Goal: Transaction & Acquisition: Purchase product/service

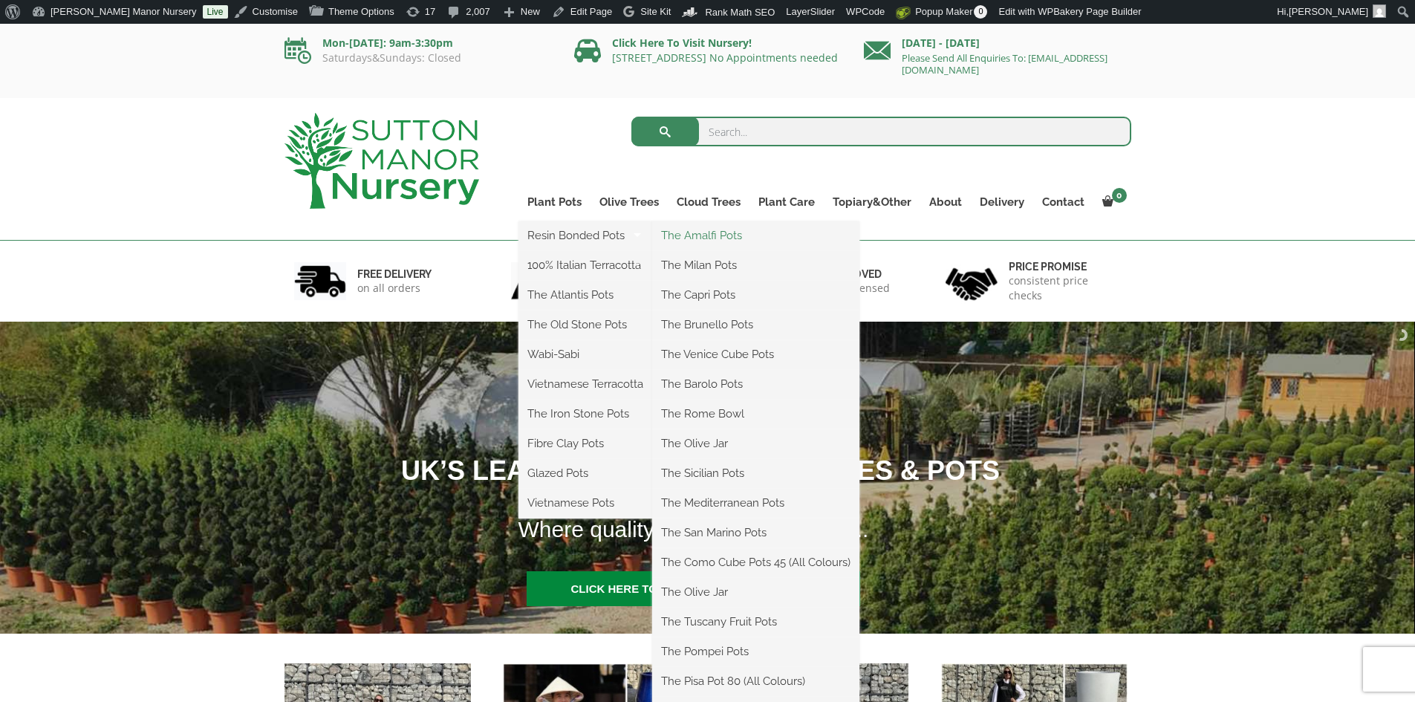
click at [707, 226] on link "The Amalfi Pots" at bounding box center [755, 235] width 207 height 22
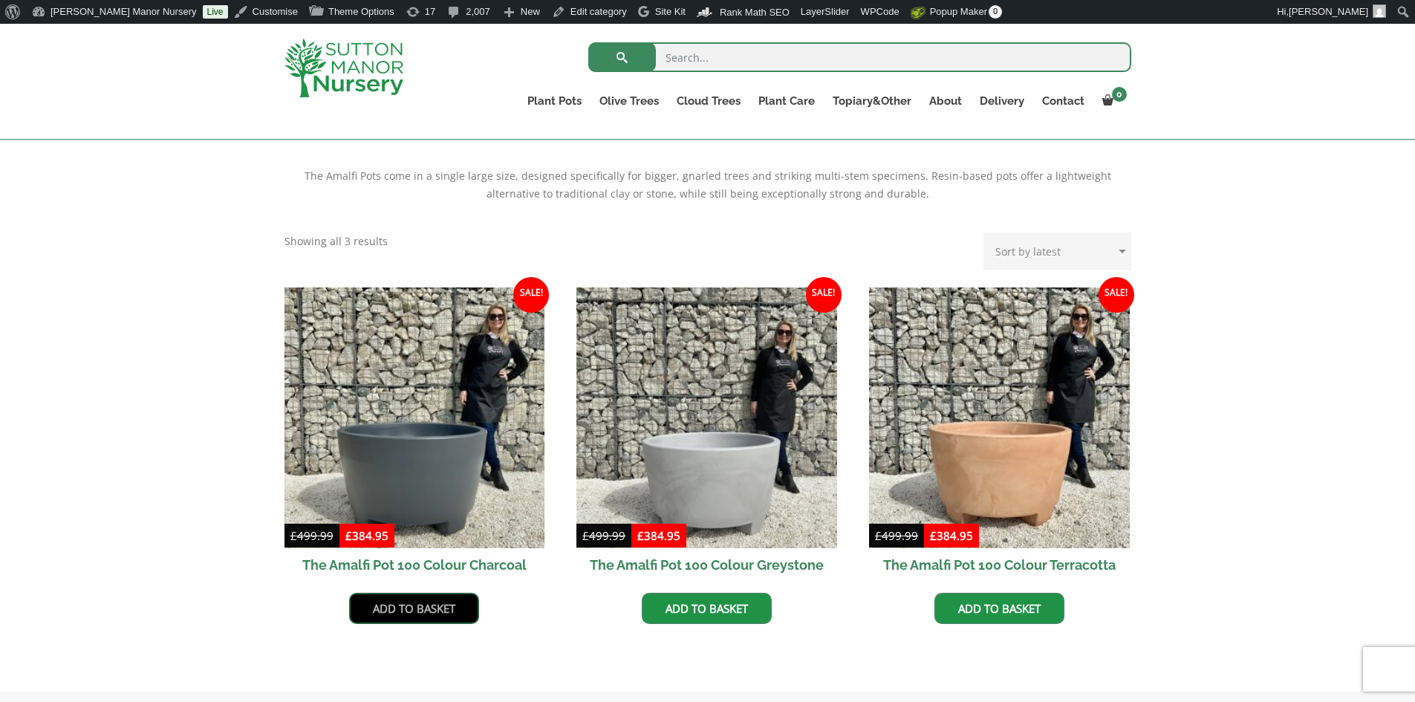
click at [429, 602] on link "Add to basket" at bounding box center [414, 608] width 130 height 31
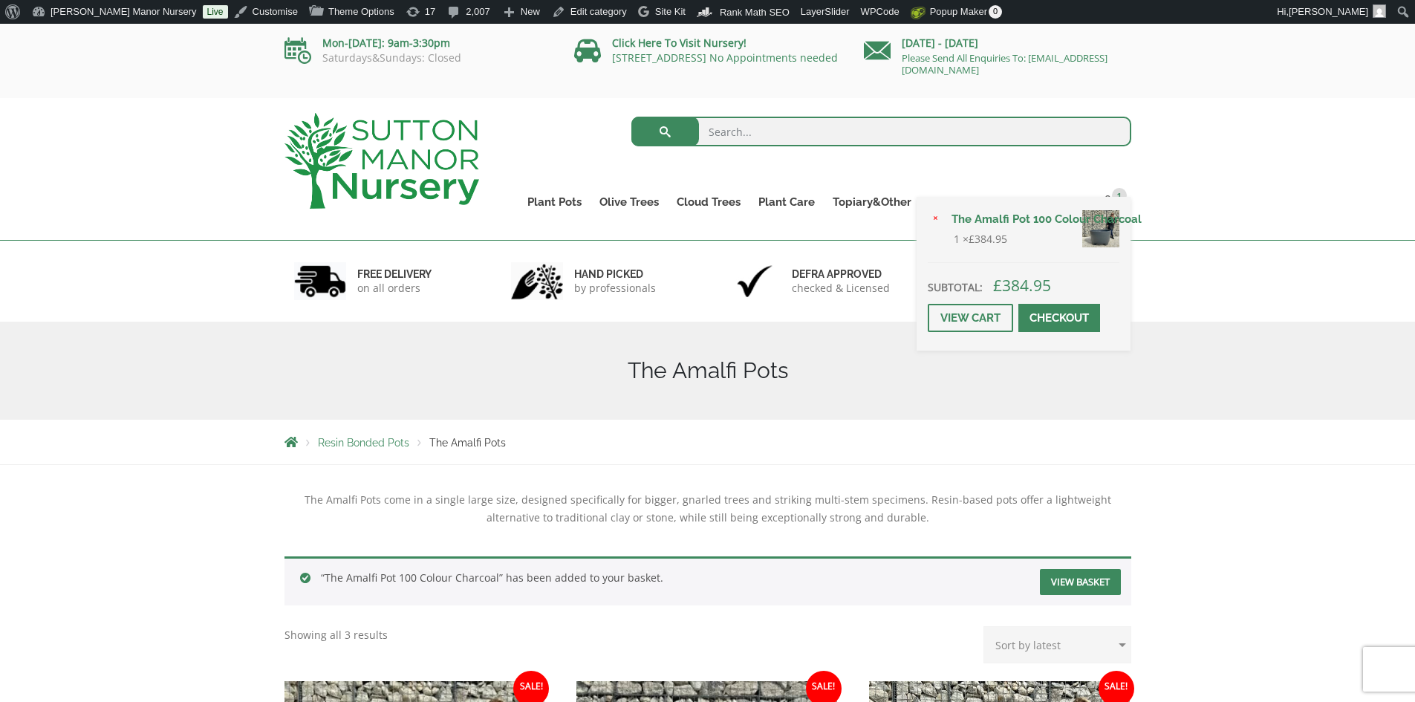
click at [1059, 318] on span at bounding box center [1059, 318] width 0 height 0
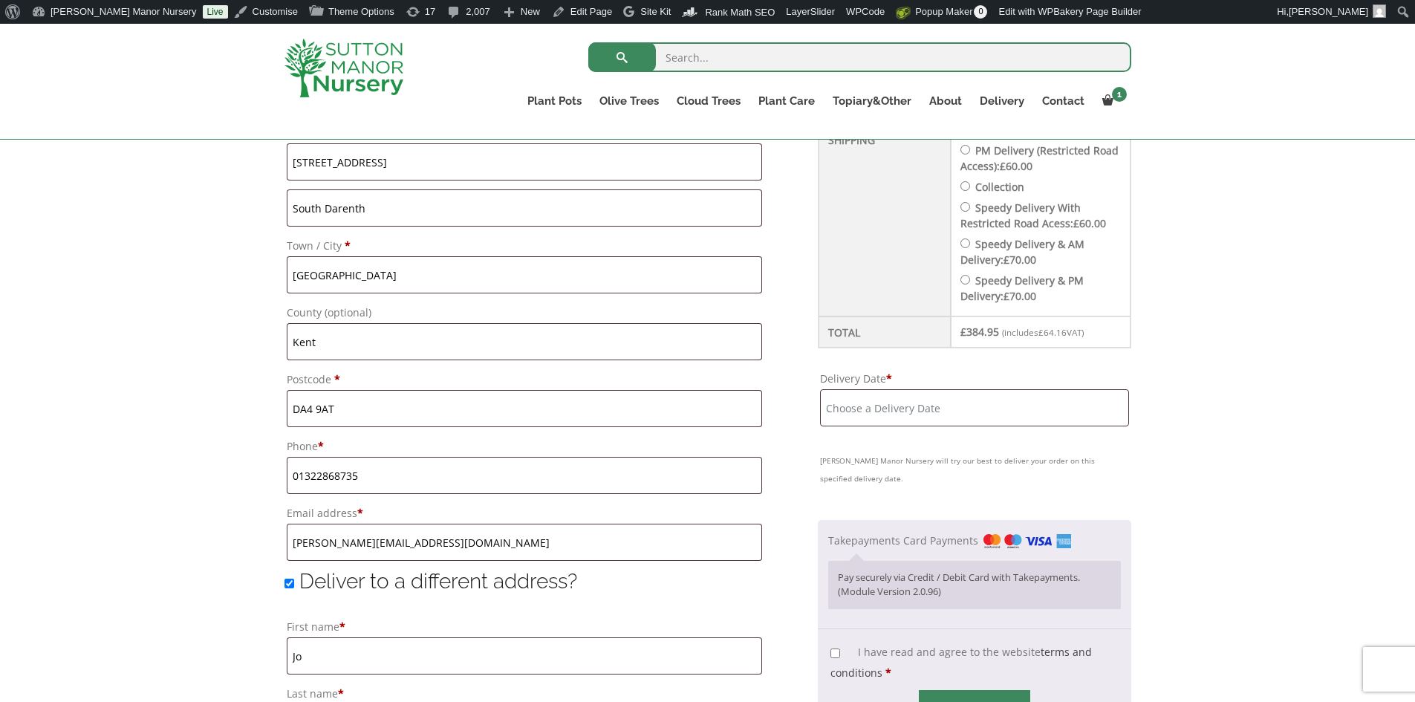
scroll to position [743, 0]
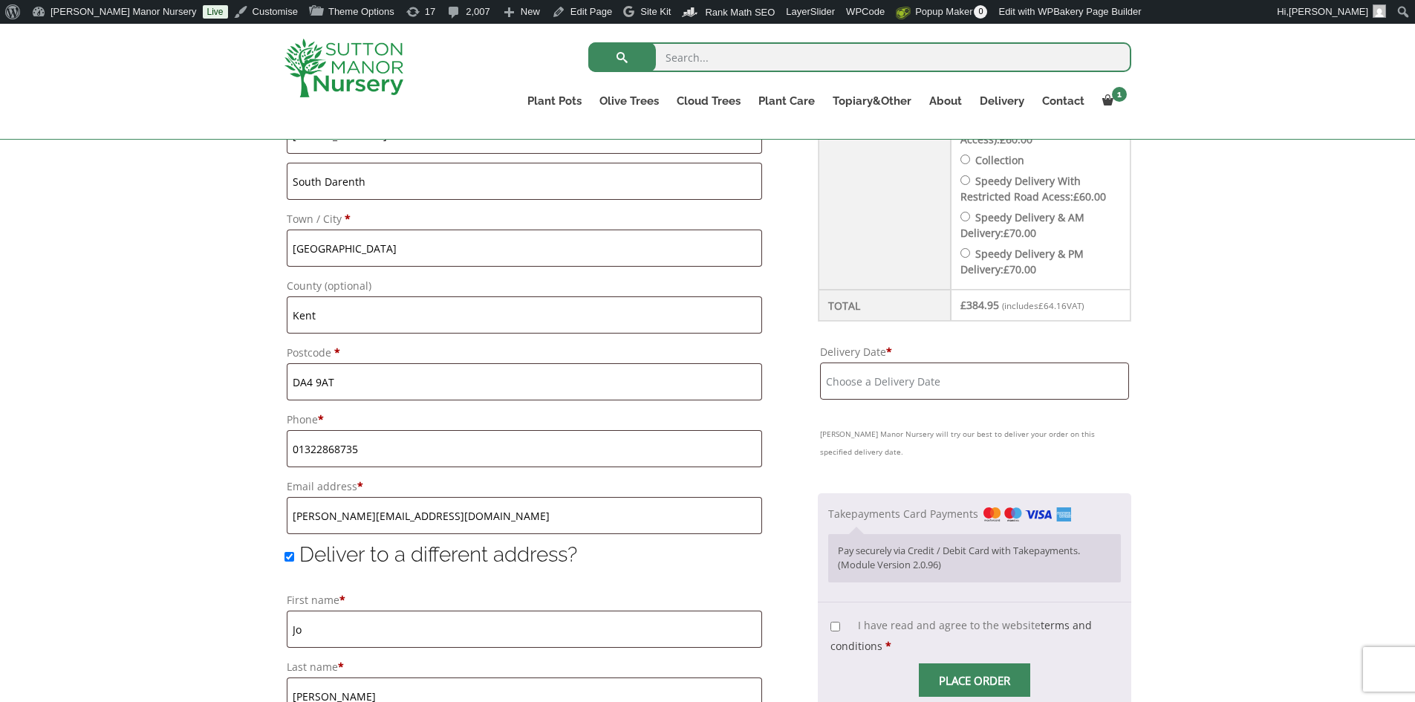
click at [913, 375] on input "Delivery Date *" at bounding box center [974, 380] width 309 height 37
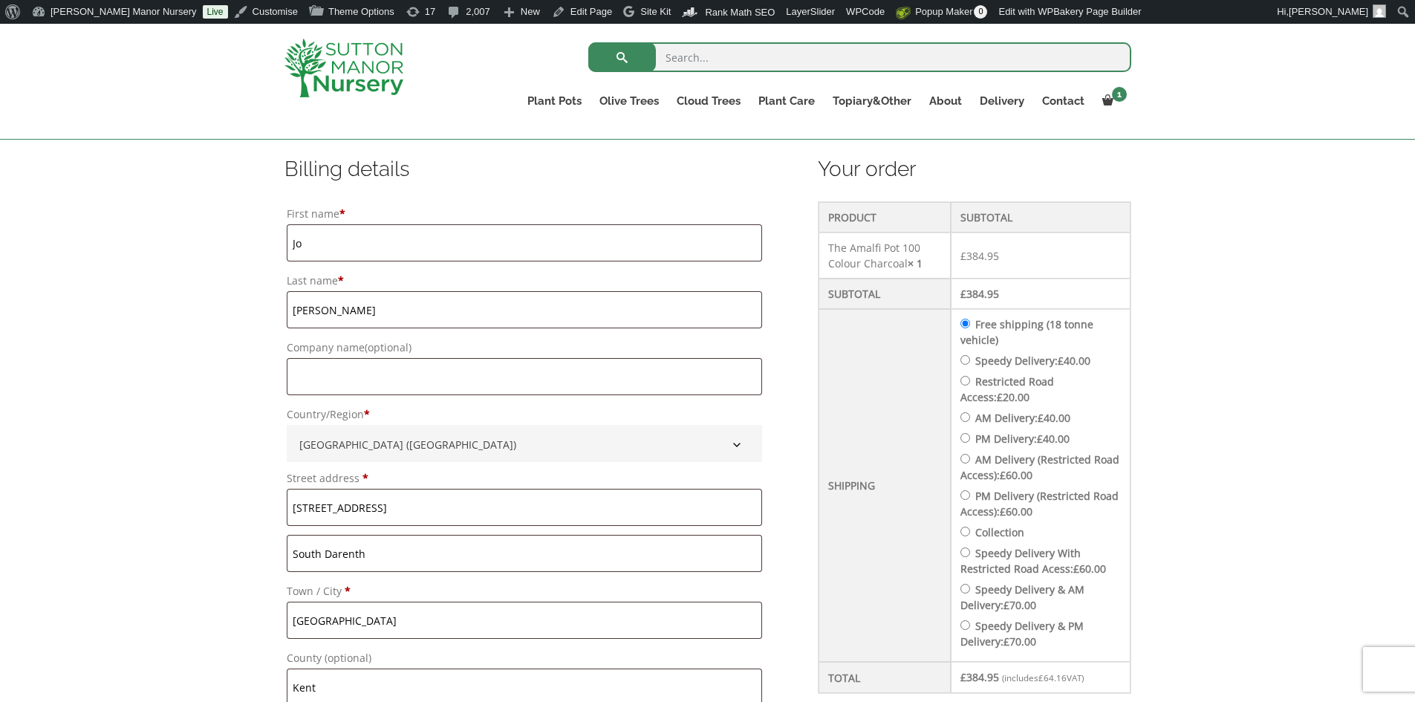
scroll to position [371, 0]
click at [1038, 355] on label "Speedy Delivery: £ 40.00" at bounding box center [1032, 360] width 115 height 14
click at [970, 355] on input "Speedy Delivery: £ 40.00" at bounding box center [965, 359] width 10 height 10
radio input "true"
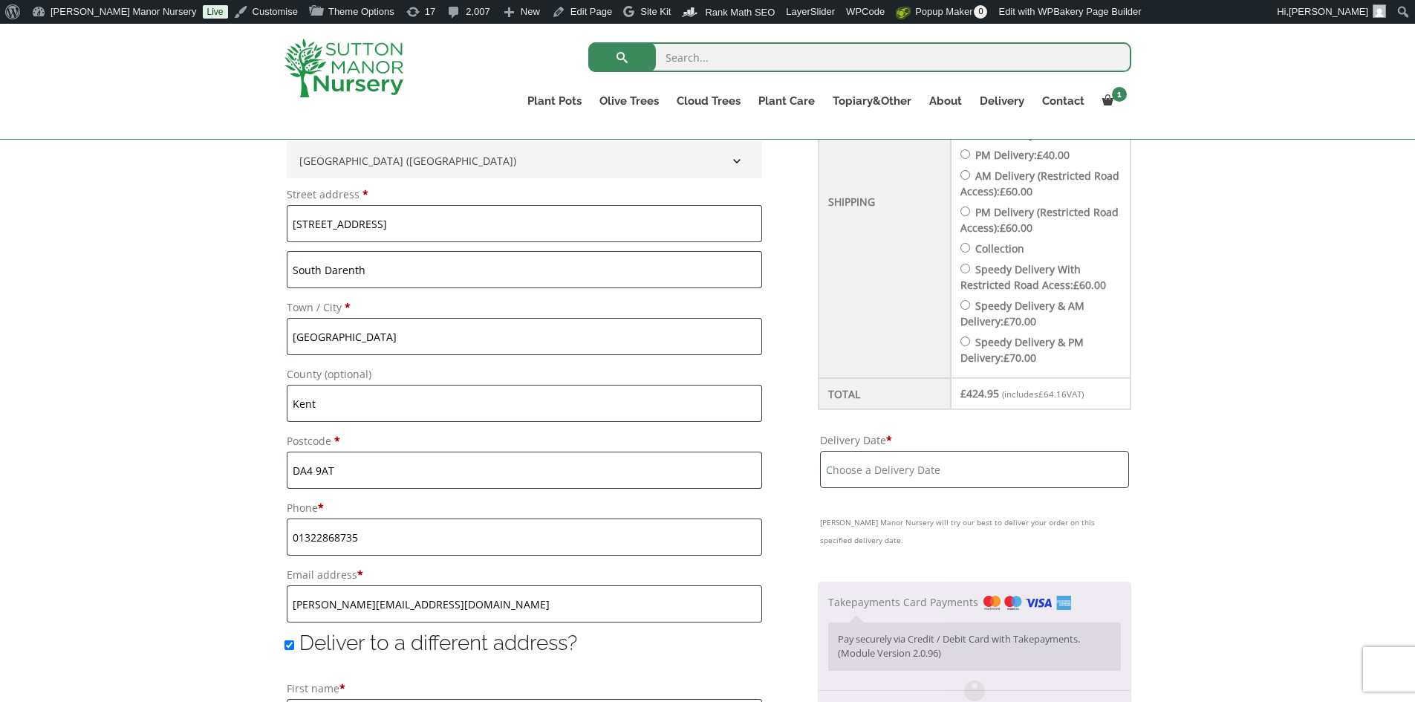
scroll to position [743, 0]
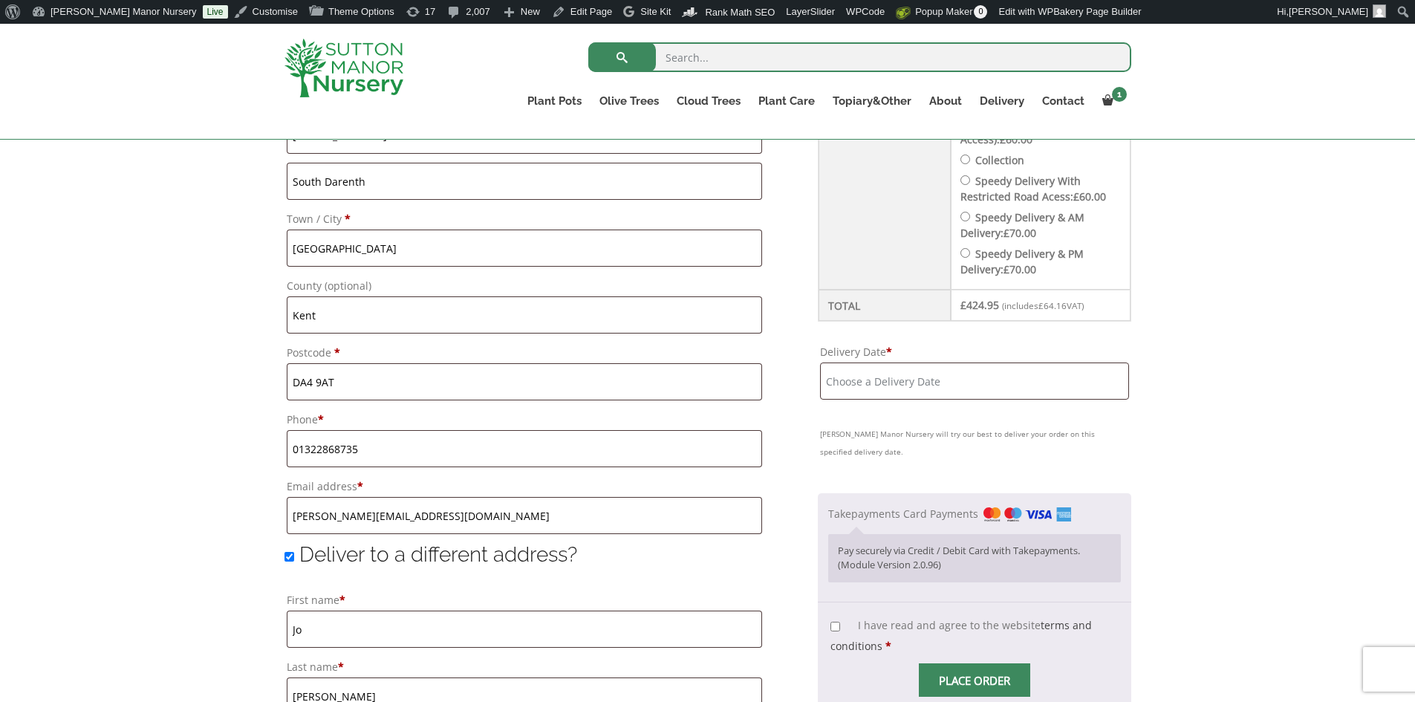
click at [1030, 374] on input "Delivery Date *" at bounding box center [974, 380] width 309 height 37
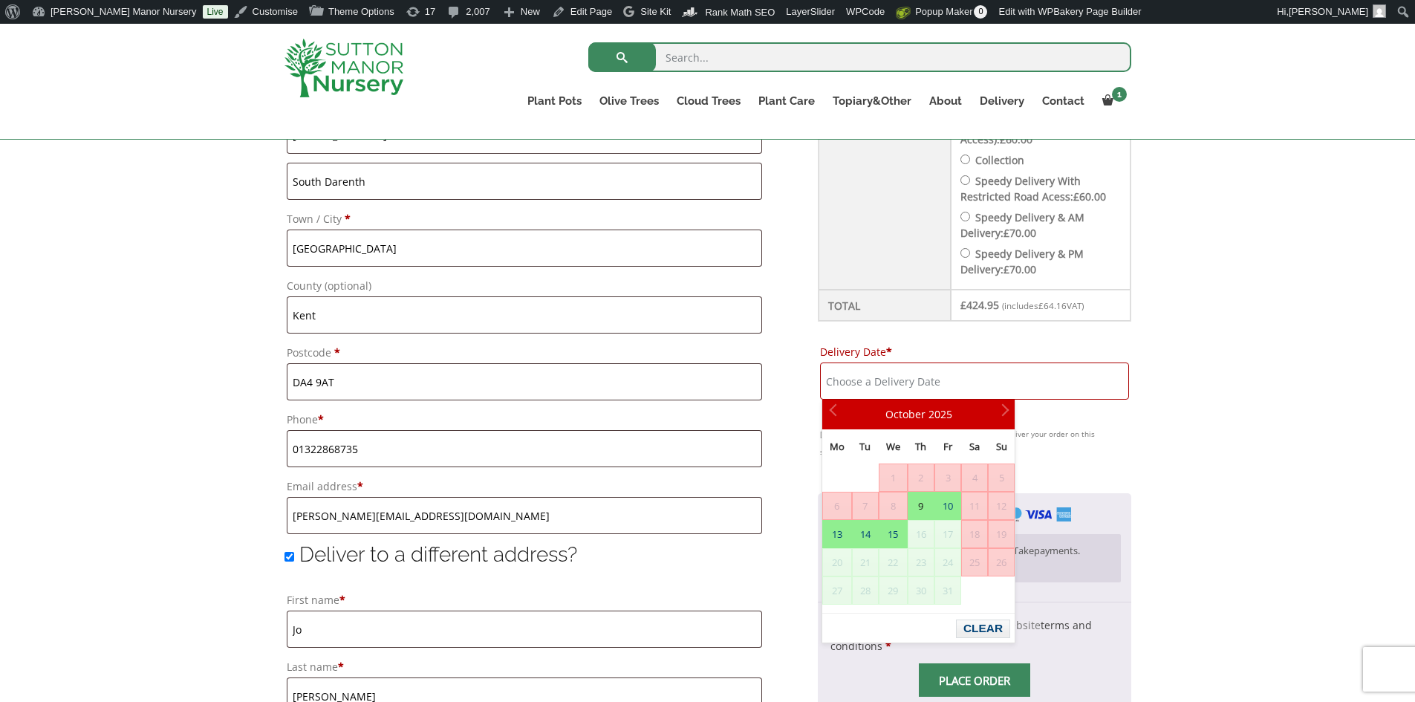
click at [382, 65] on img at bounding box center [343, 68] width 119 height 59
